Goal: Information Seeking & Learning: Learn about a topic

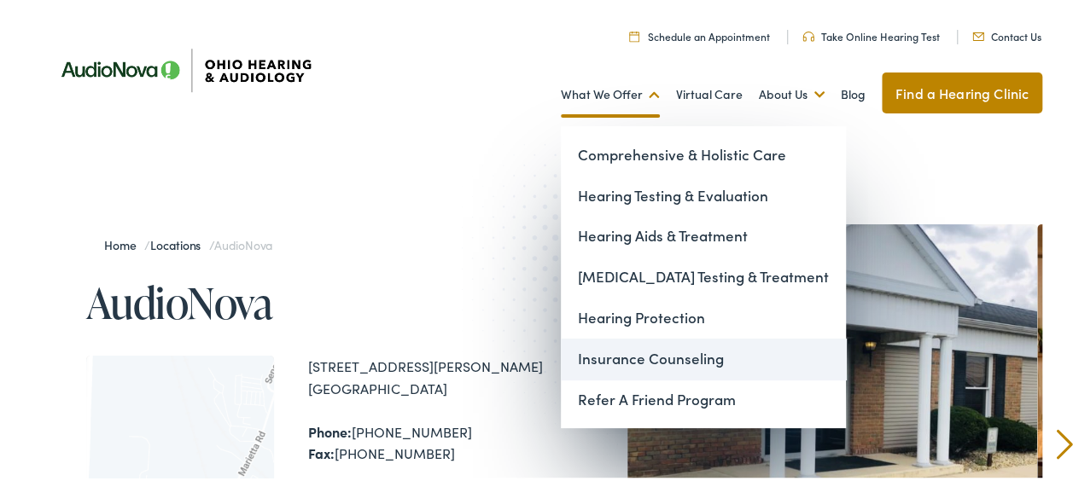
click at [620, 361] on link "Insurance Counseling" at bounding box center [703, 356] width 285 height 41
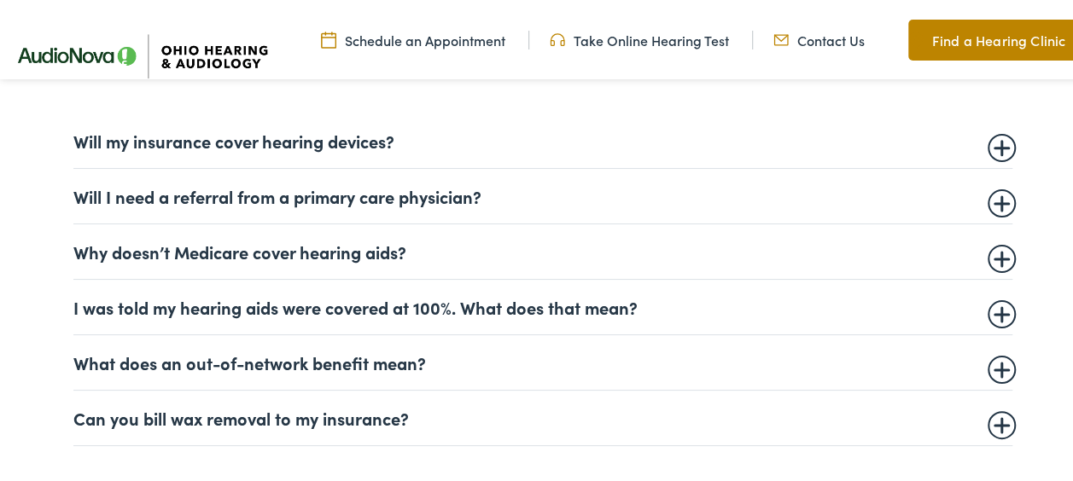
scroll to position [1062, 0]
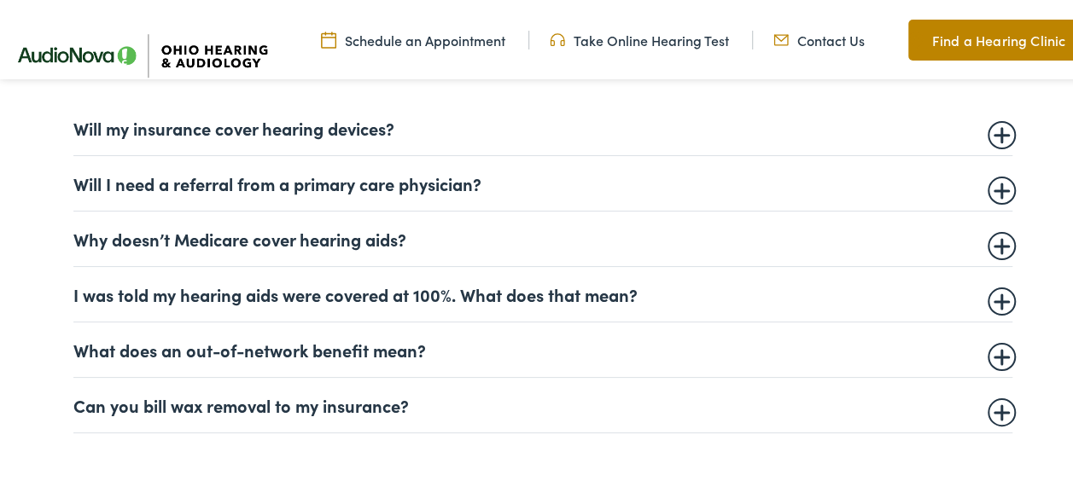
click at [993, 295] on summary "I was told my hearing aids were covered at 100%. What does that mean?" at bounding box center [542, 292] width 939 height 20
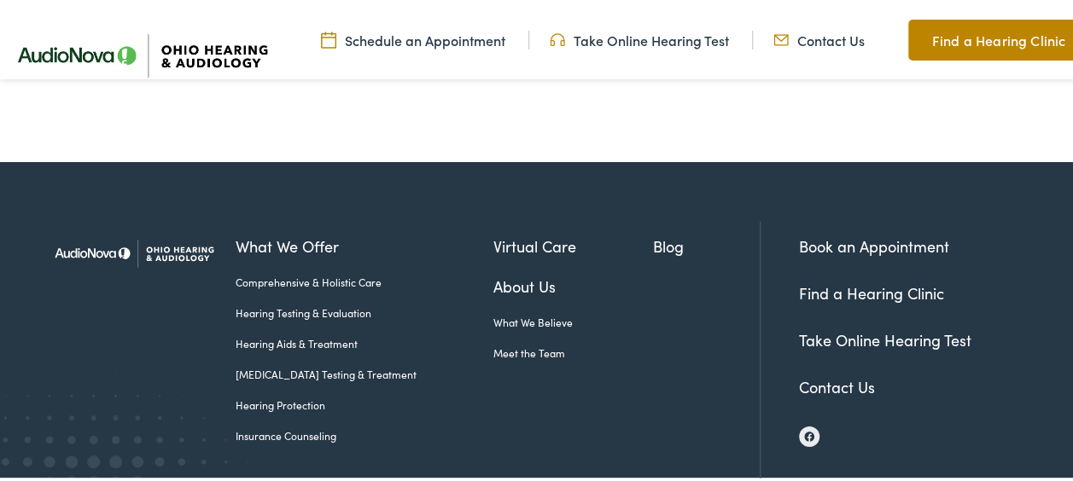
scroll to position [3057, 0]
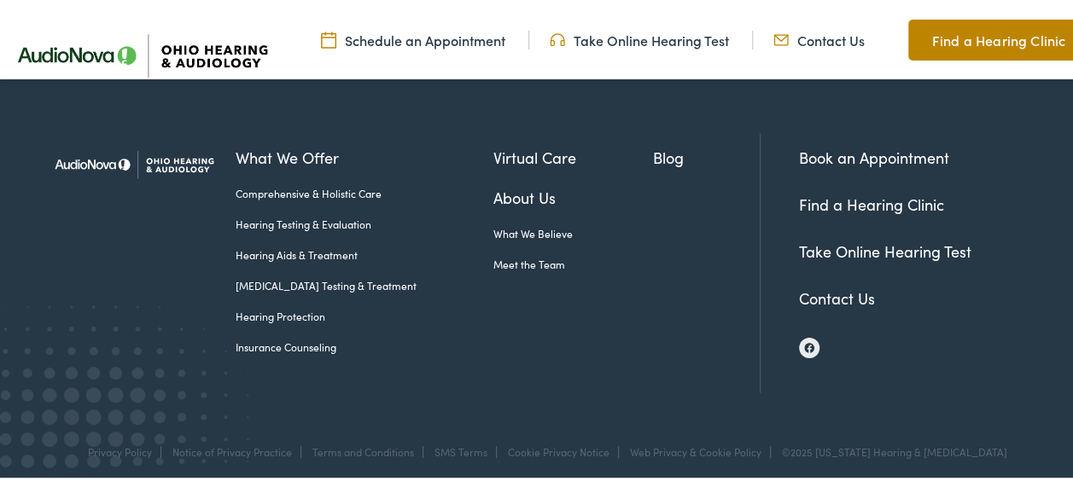
click at [838, 294] on link "Contact Us" at bounding box center [837, 295] width 76 height 21
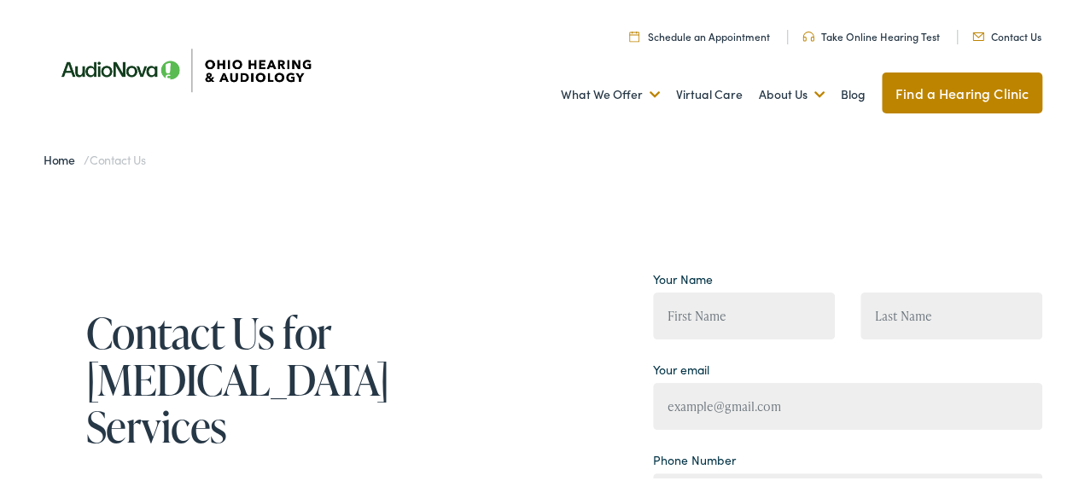
click at [64, 162] on link "Home" at bounding box center [64, 156] width 40 height 17
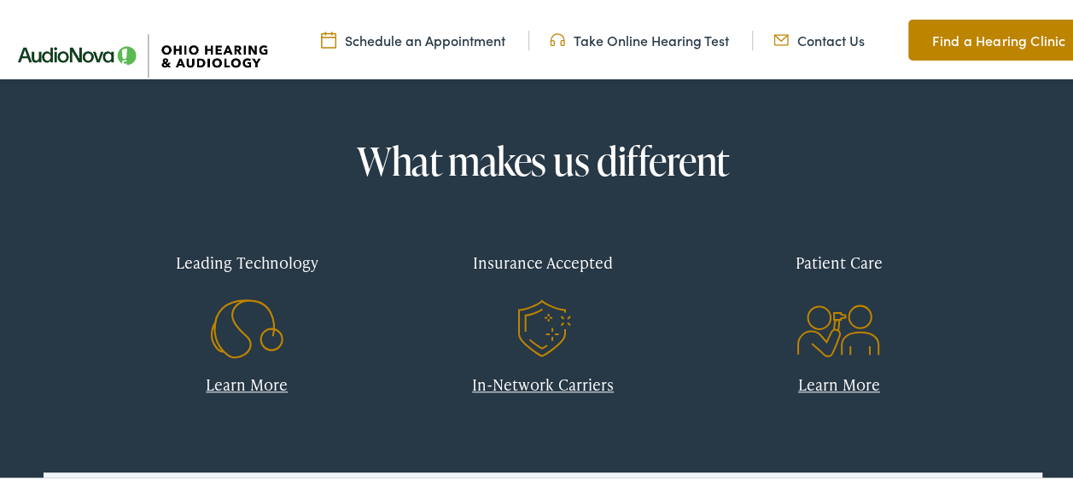
scroll to position [654, 0]
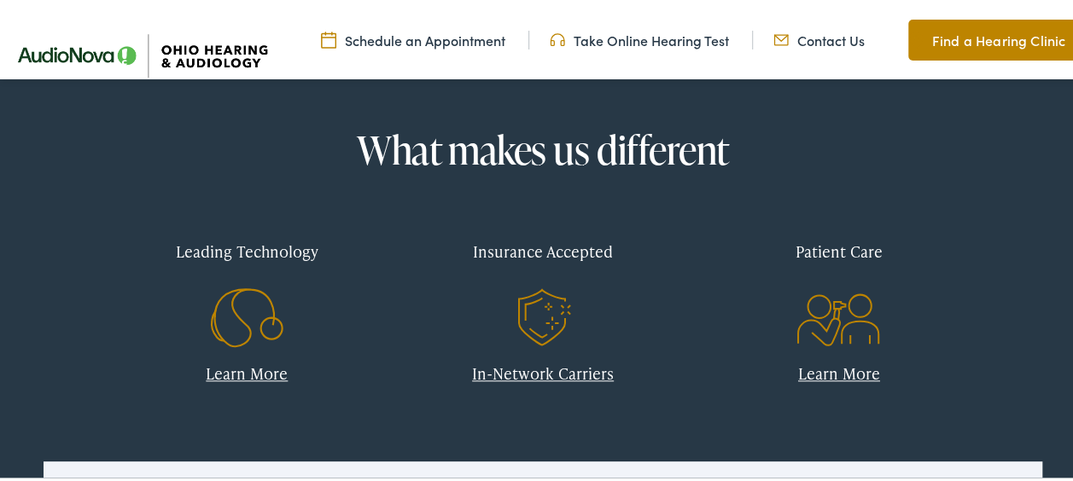
click at [545, 377] on link "In-Network Carriers" at bounding box center [543, 370] width 142 height 21
